Goal: Task Accomplishment & Management: Use online tool/utility

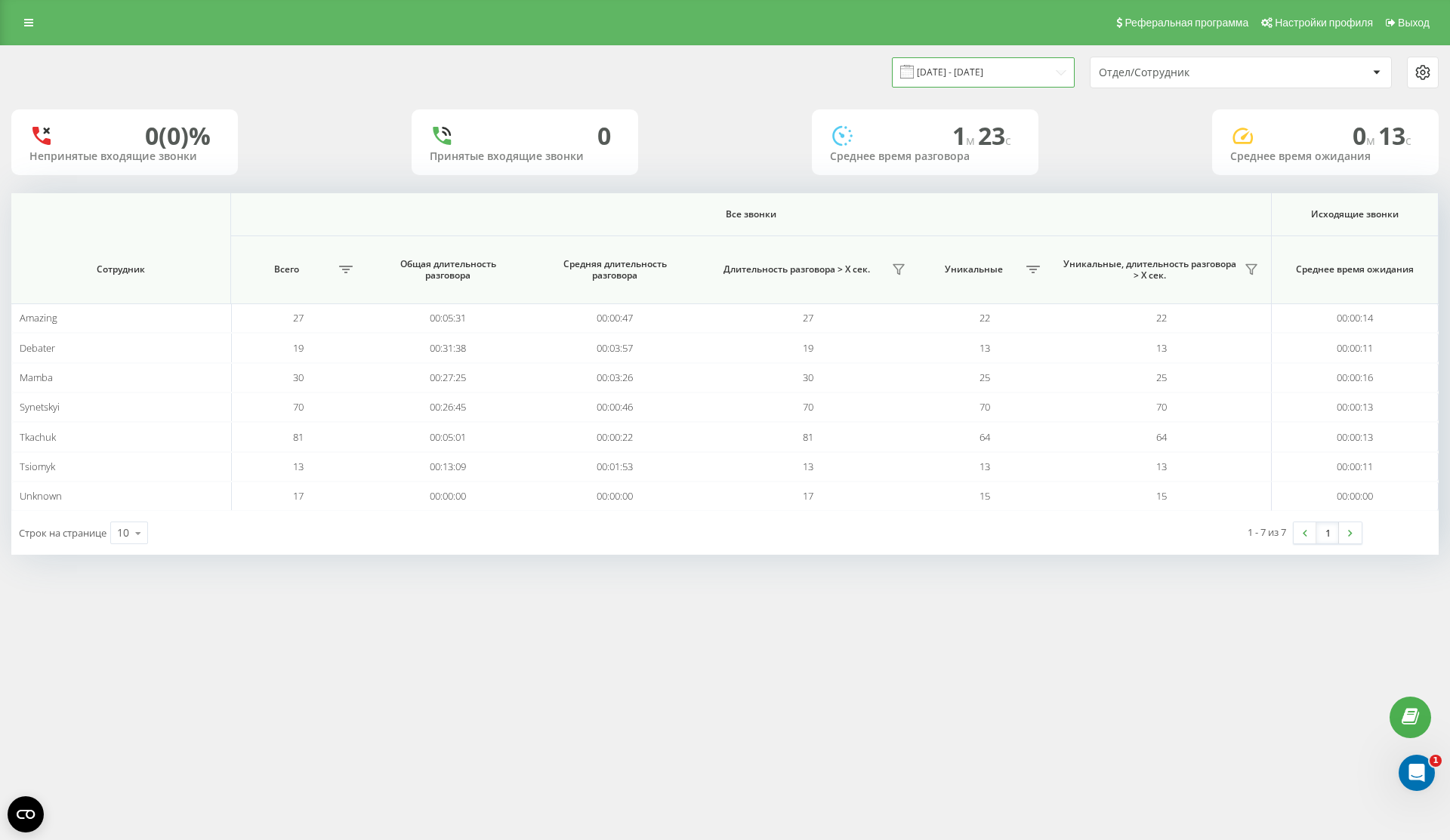
click at [1011, 76] on input "[DATE] - [DATE]" at bounding box center [982, 72] width 182 height 29
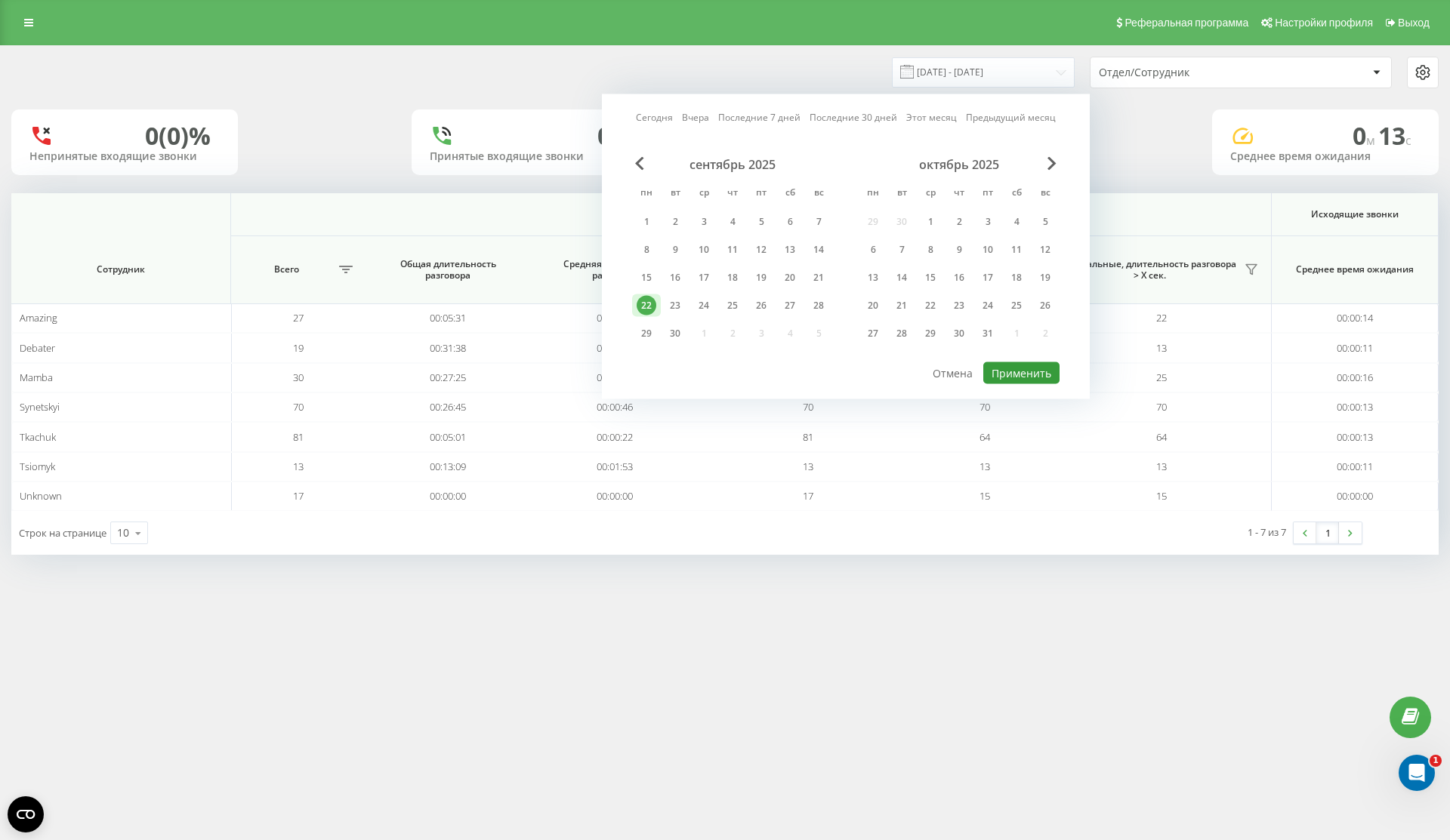
click at [1025, 372] on button "Применить" at bounding box center [1021, 373] width 76 height 22
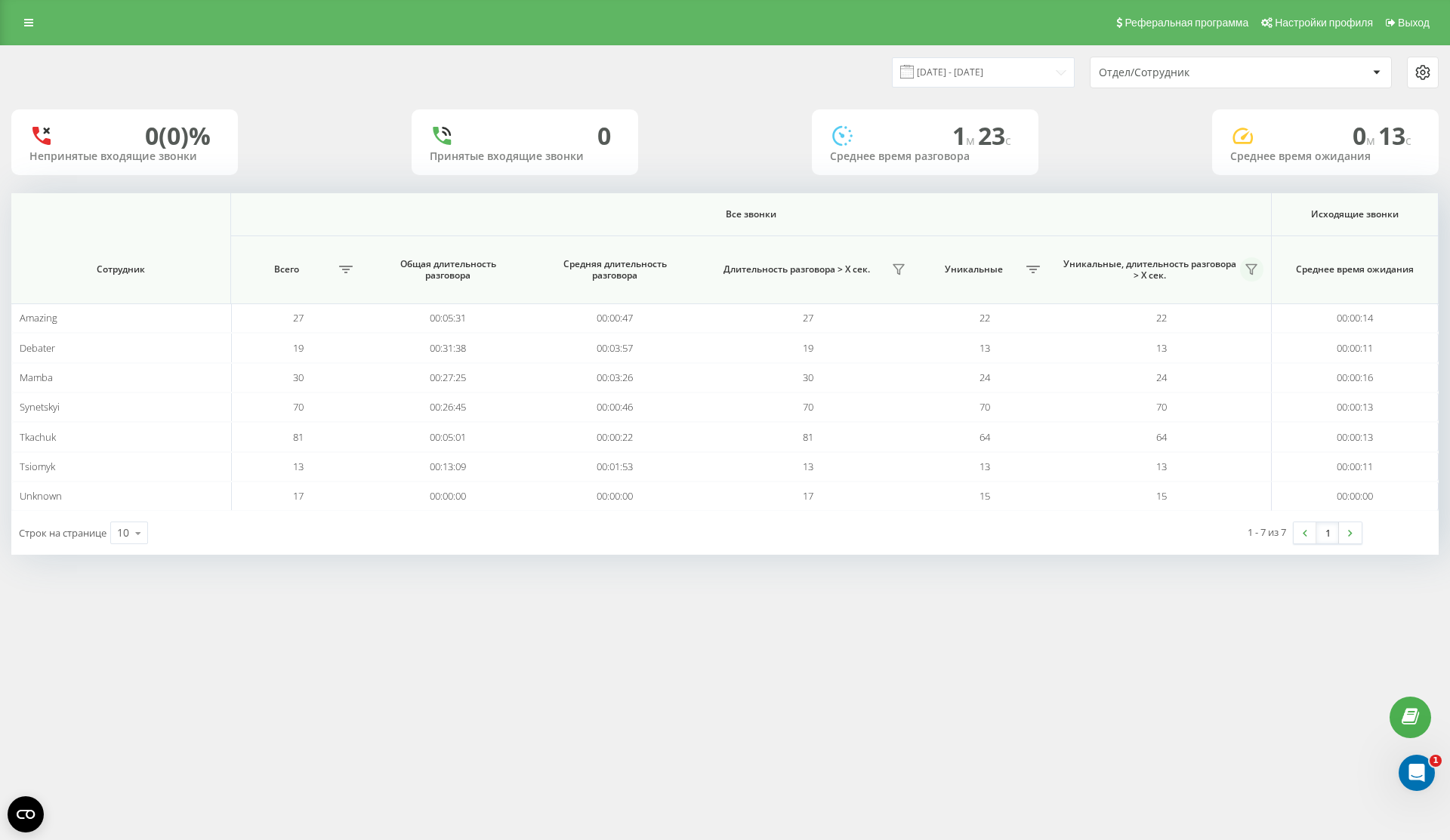
click at [1262, 267] on button at bounding box center [1252, 270] width 24 height 24
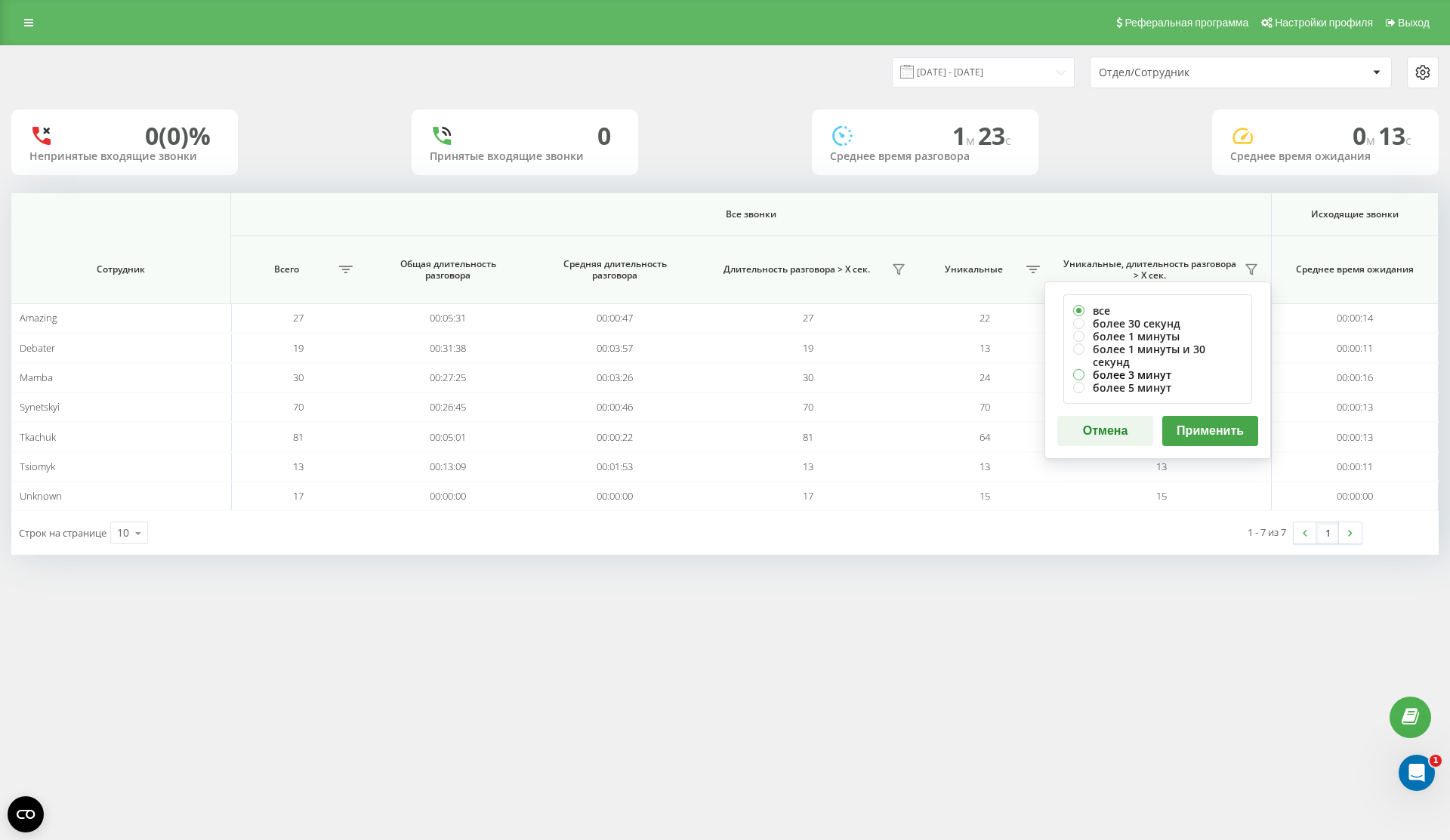
click at [1189, 368] on label "более 3 минут" at bounding box center [1158, 374] width 170 height 13
radio input "true"
click at [1204, 343] on label "более 1 минуты и 30 секунд" at bounding box center [1158, 355] width 170 height 26
radio input "true"
click at [1204, 397] on div "все более 30 секунд более 1 минуты более 1 минуты и 30 секунд более 3 минут бол…" at bounding box center [1158, 370] width 227 height 177
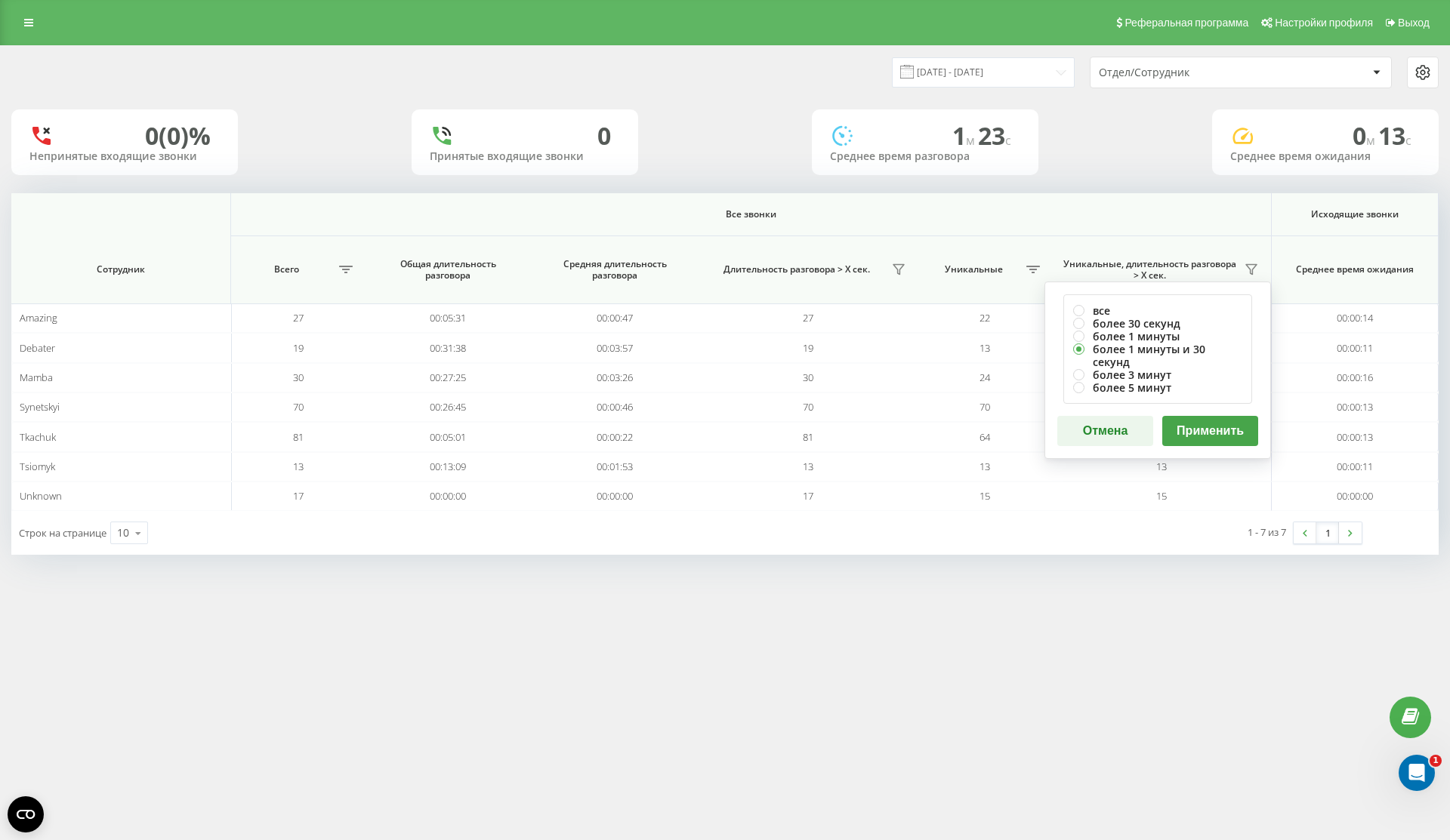
click at [1204, 423] on button "Применить" at bounding box center [1210, 431] width 96 height 30
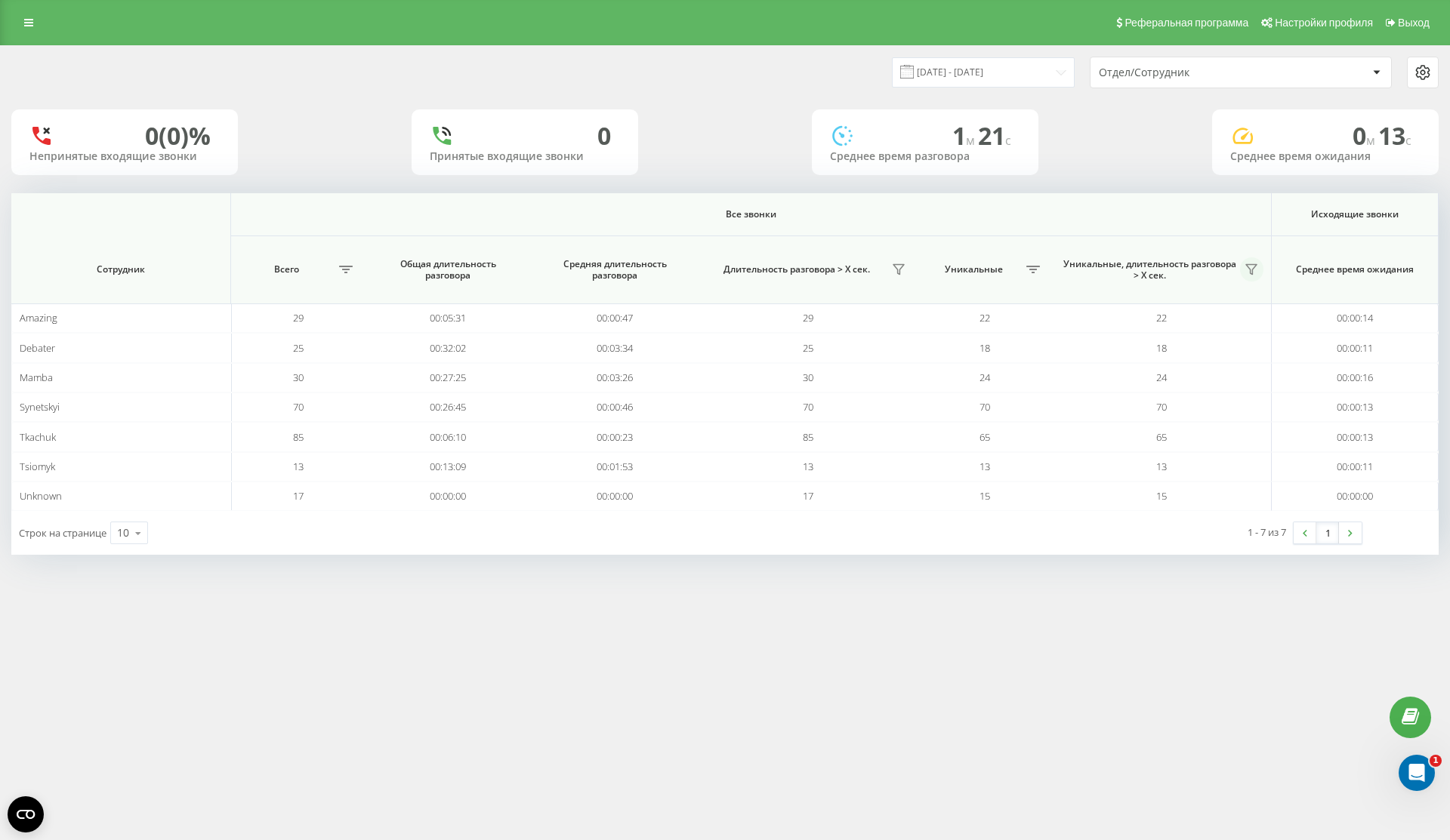
click at [1247, 271] on icon at bounding box center [1251, 270] width 12 height 12
click at [1258, 273] on button at bounding box center [1252, 270] width 24 height 24
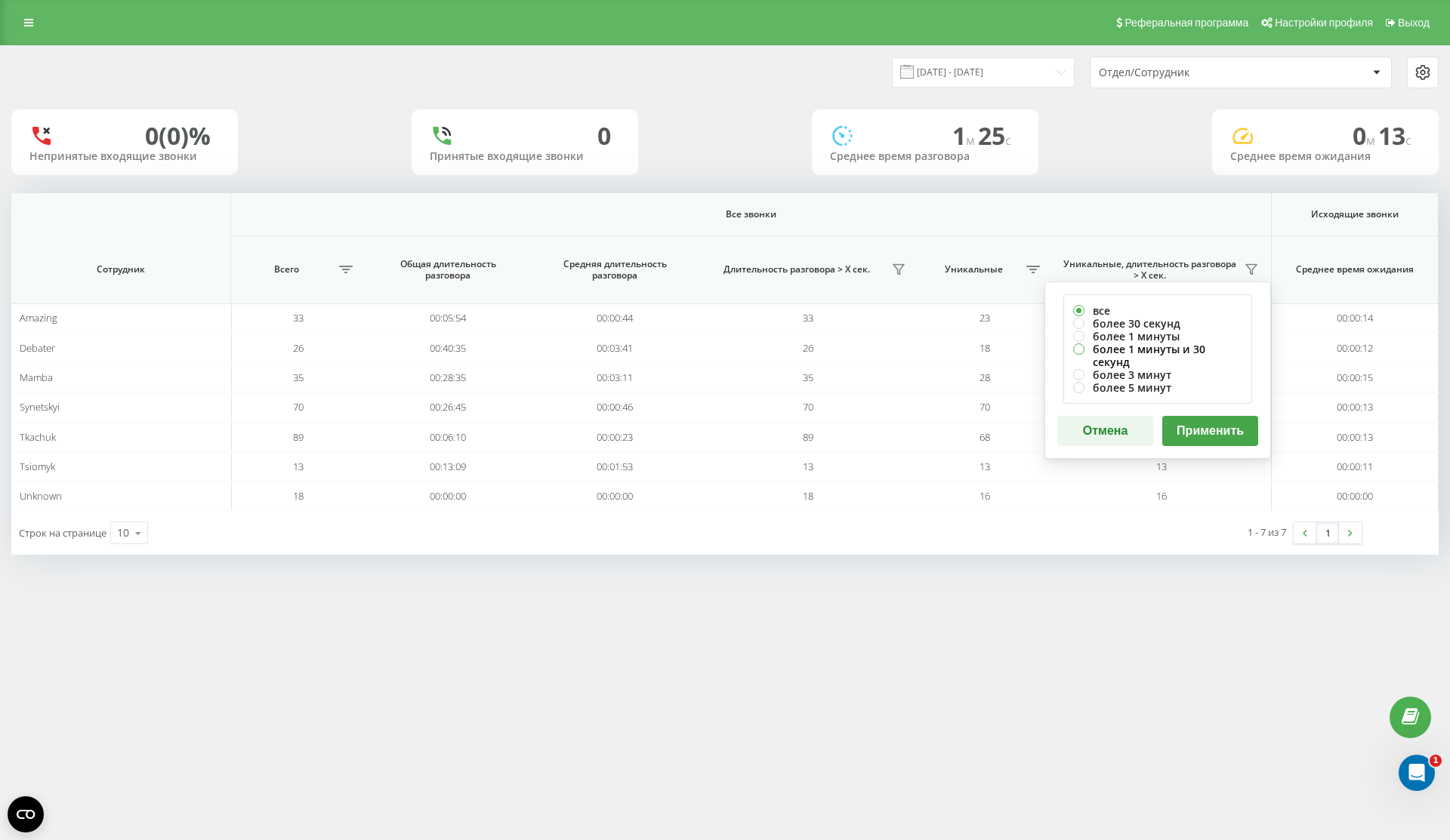
click at [1205, 348] on label "более 1 минуты и 30 секунд" at bounding box center [1158, 355] width 170 height 26
radio input "true"
click at [1211, 425] on button "Применить" at bounding box center [1210, 431] width 96 height 30
